Goal: Transaction & Acquisition: Purchase product/service

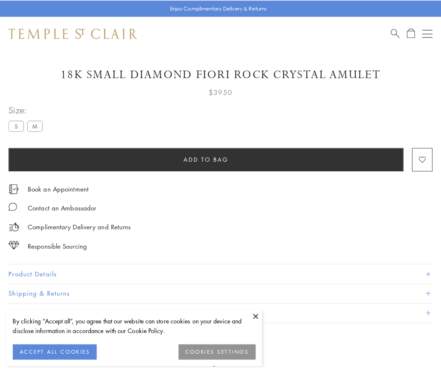
scroll to position [24, 0]
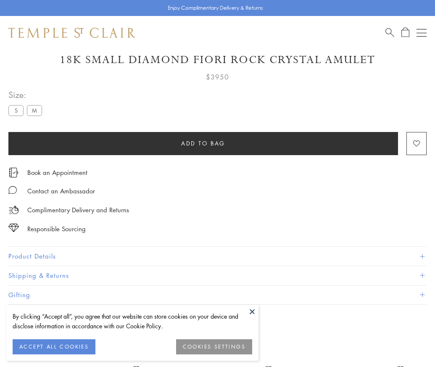
click at [203, 143] on span "Add to bag" at bounding box center [203, 143] width 44 height 9
